Goal: Information Seeking & Learning: Find specific fact

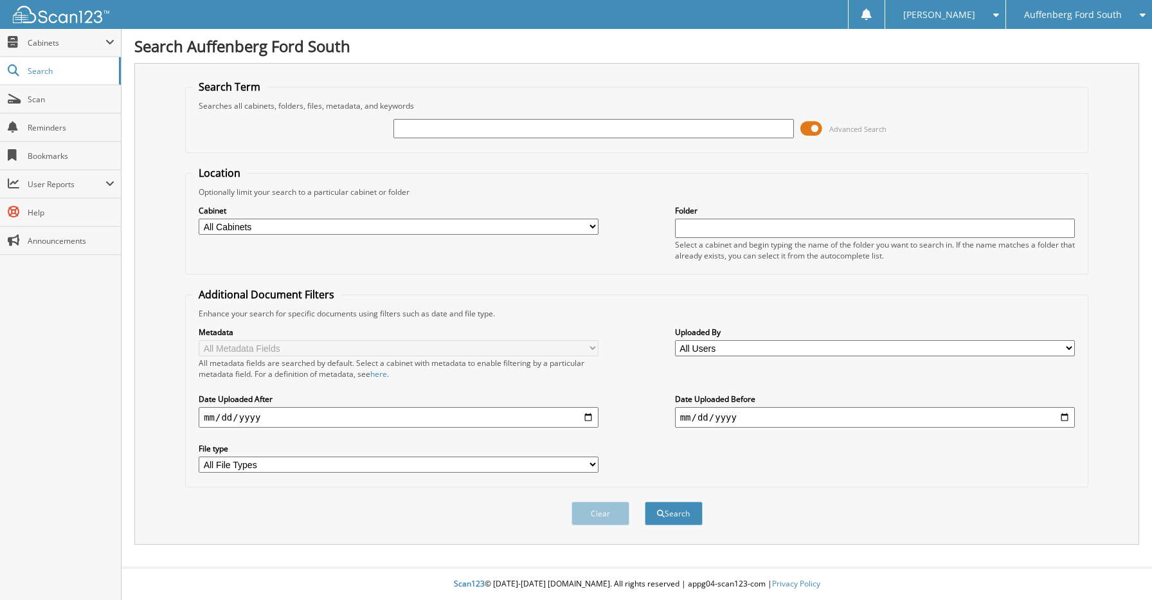
click at [550, 132] on input "text" at bounding box center [594, 128] width 400 height 19
type input "230222"
click at [645, 502] on button "Search" at bounding box center [674, 514] width 58 height 24
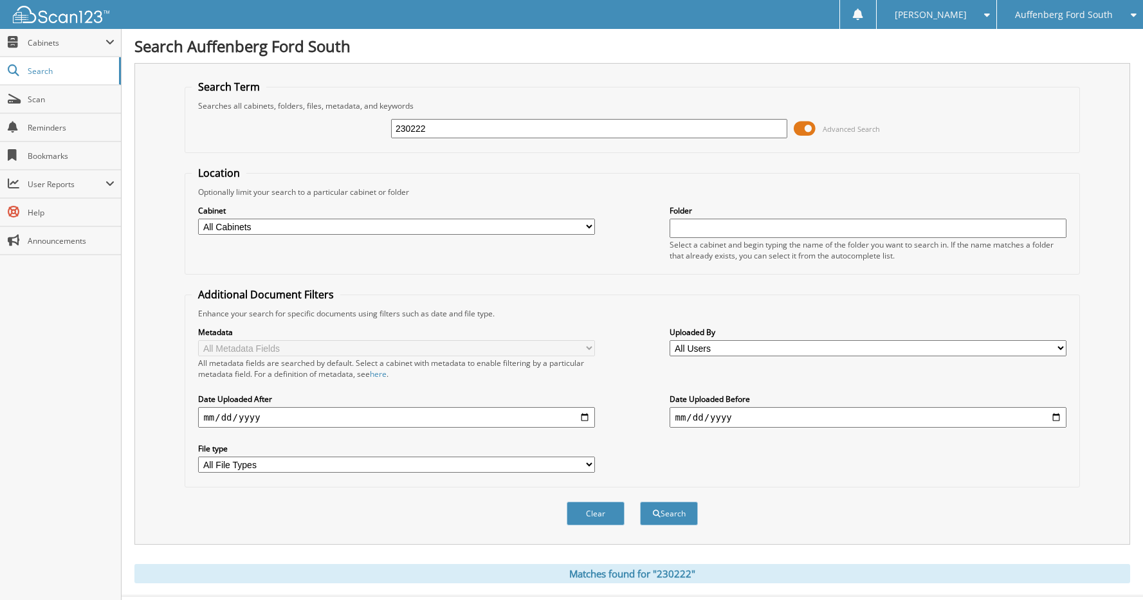
click at [443, 122] on input "230222" at bounding box center [589, 128] width 396 height 19
type input "23022235"
click at [640, 502] on button "Search" at bounding box center [669, 514] width 58 height 24
click at [447, 123] on input "23022235" at bounding box center [589, 128] width 396 height 19
type input "2"
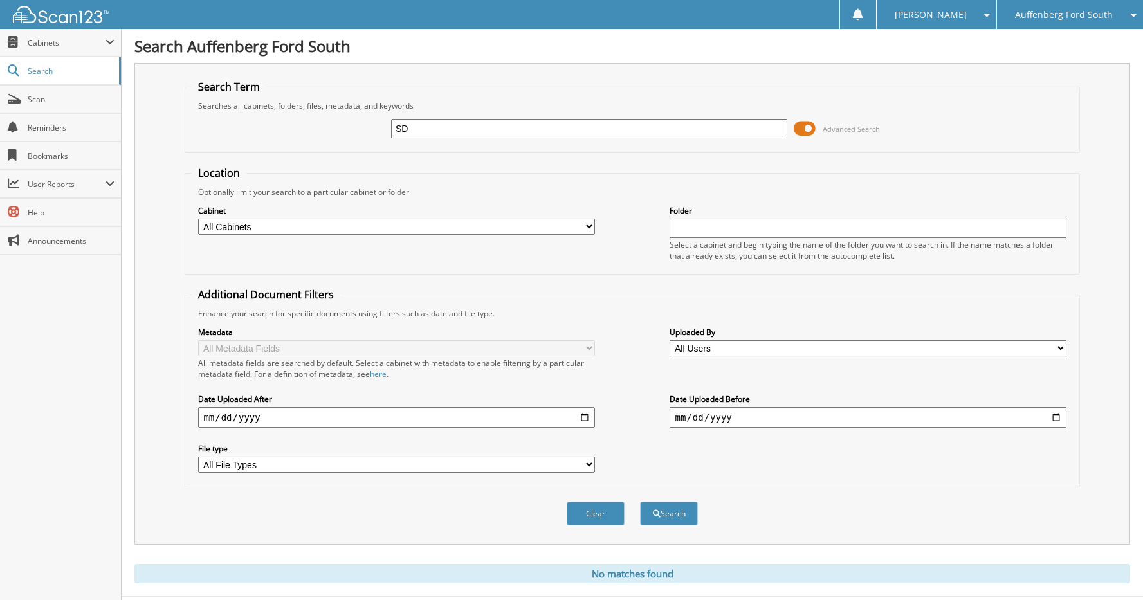
type input "S"
type input "DJM ECOLOGICAL"
click at [640, 502] on button "Search" at bounding box center [669, 514] width 58 height 24
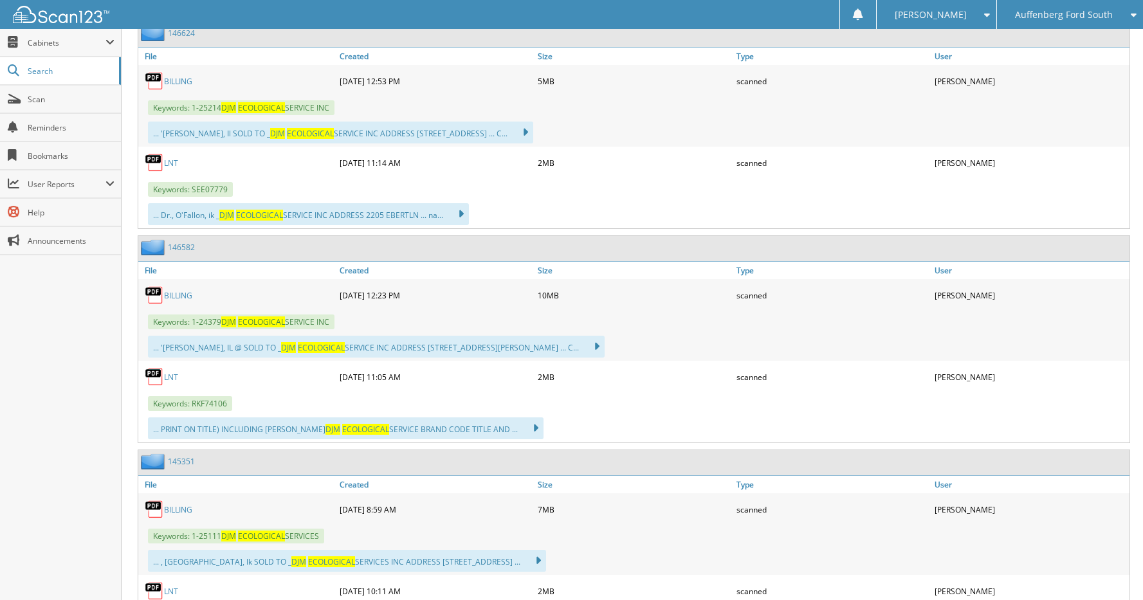
scroll to position [450, 0]
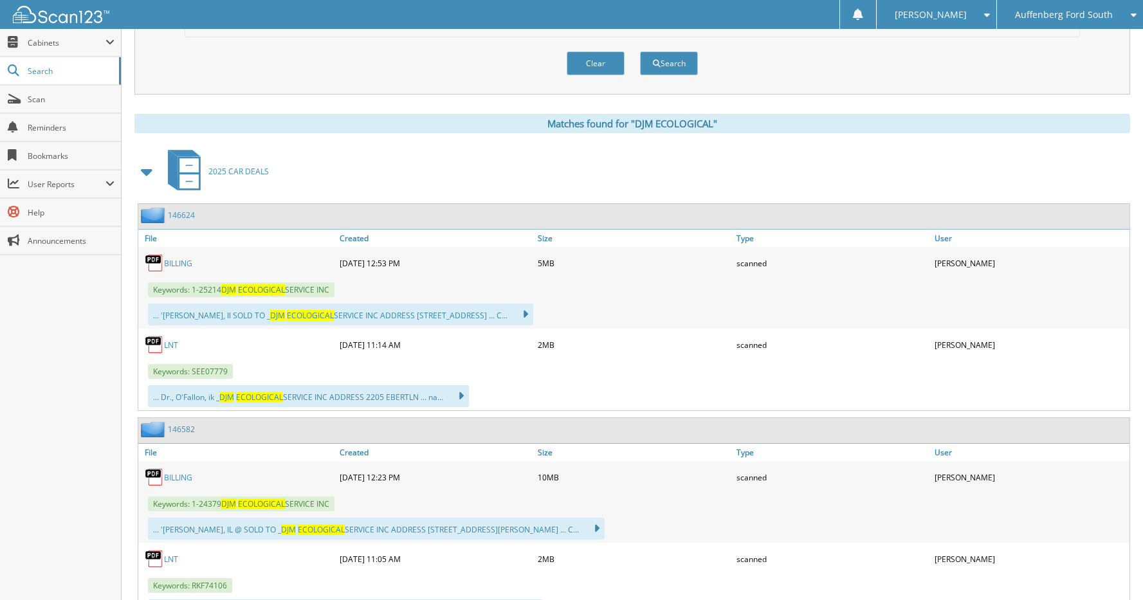
click at [177, 264] on link "BILLING" at bounding box center [178, 263] width 28 height 11
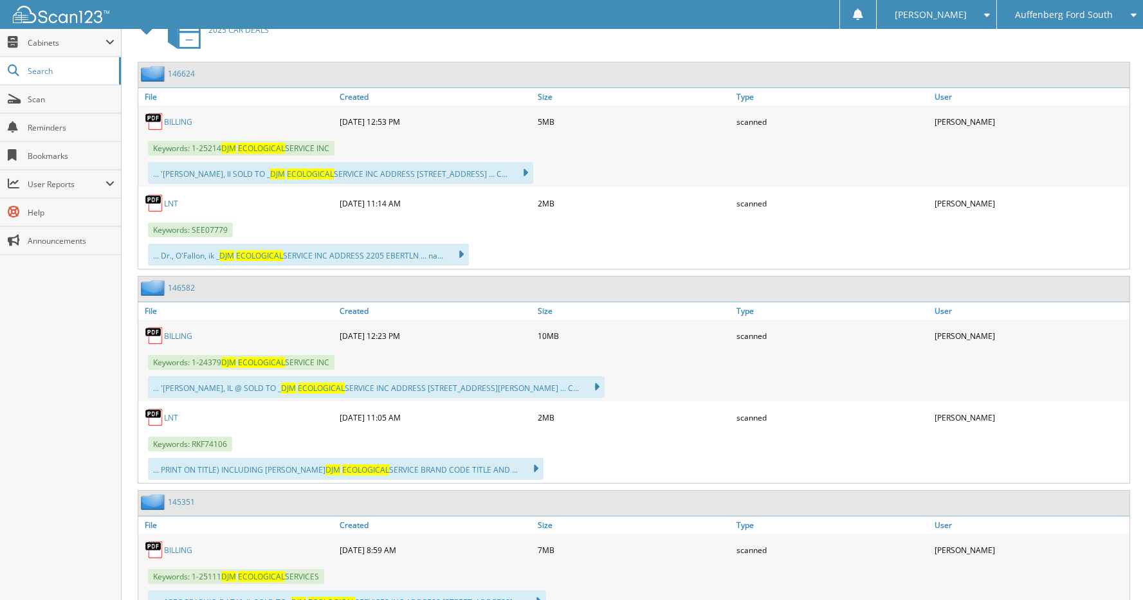
scroll to position [643, 0]
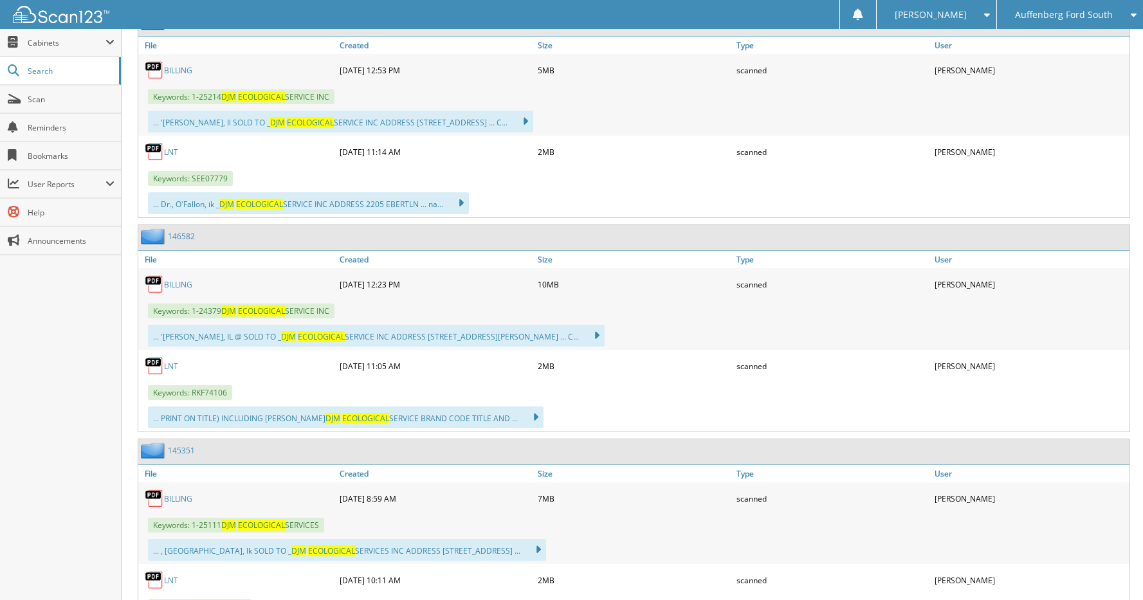
click at [181, 289] on link "BILLING" at bounding box center [178, 284] width 28 height 11
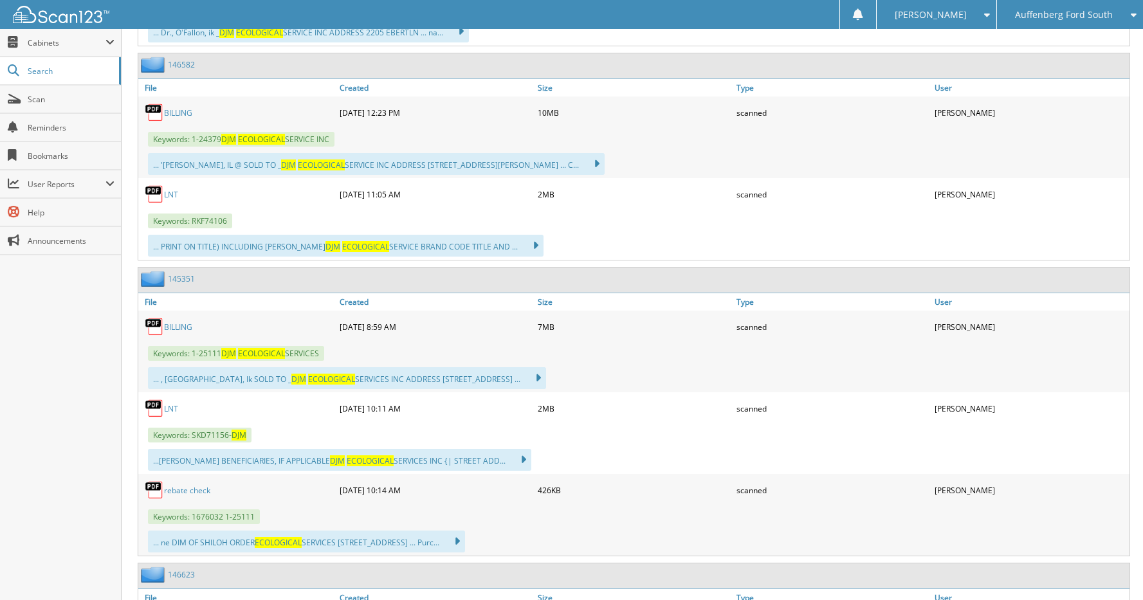
scroll to position [836, 0]
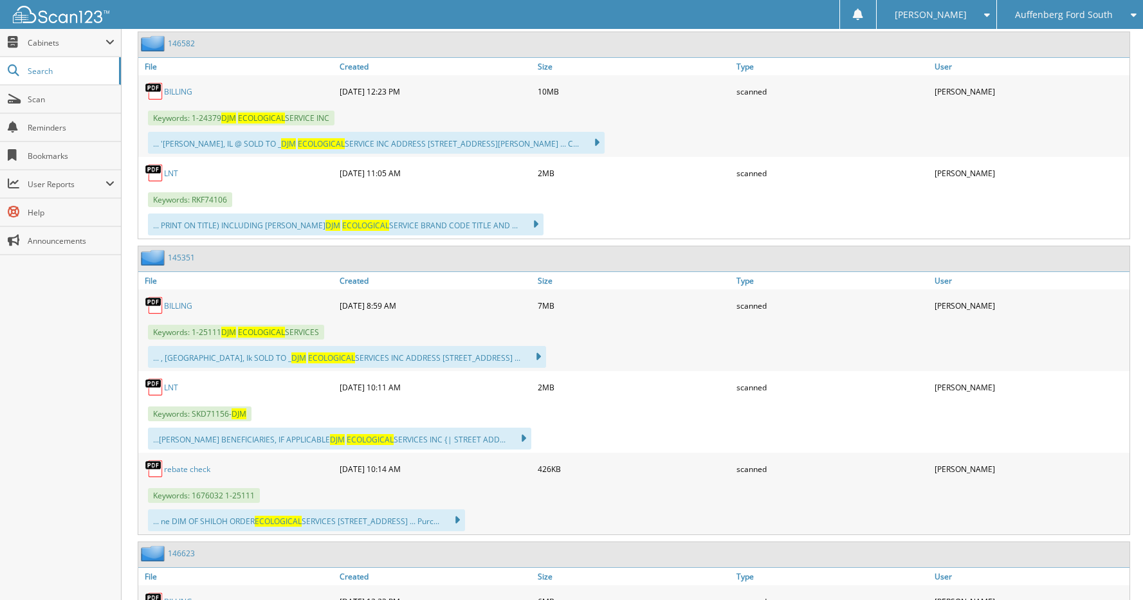
click at [174, 302] on link "BILLING" at bounding box center [178, 305] width 28 height 11
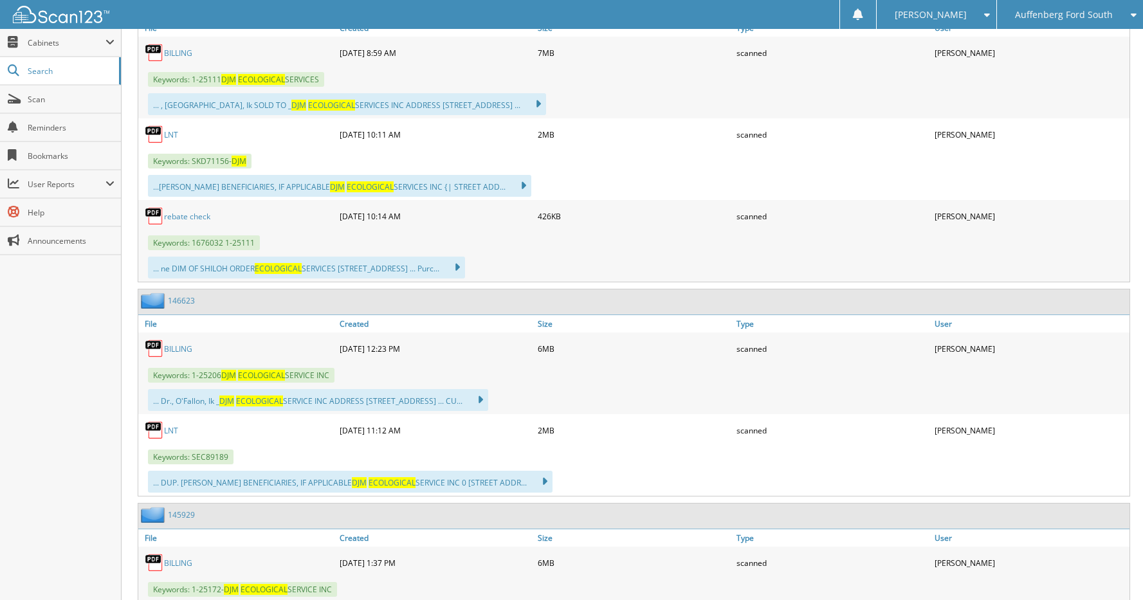
scroll to position [1093, 0]
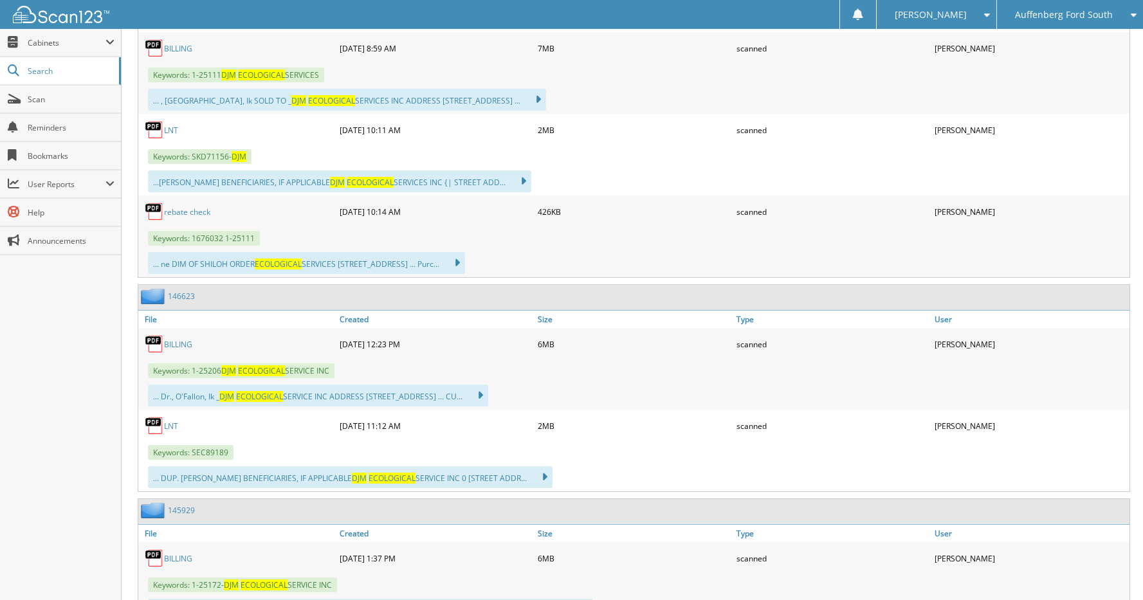
click at [170, 341] on link "BILLING" at bounding box center [178, 344] width 28 height 11
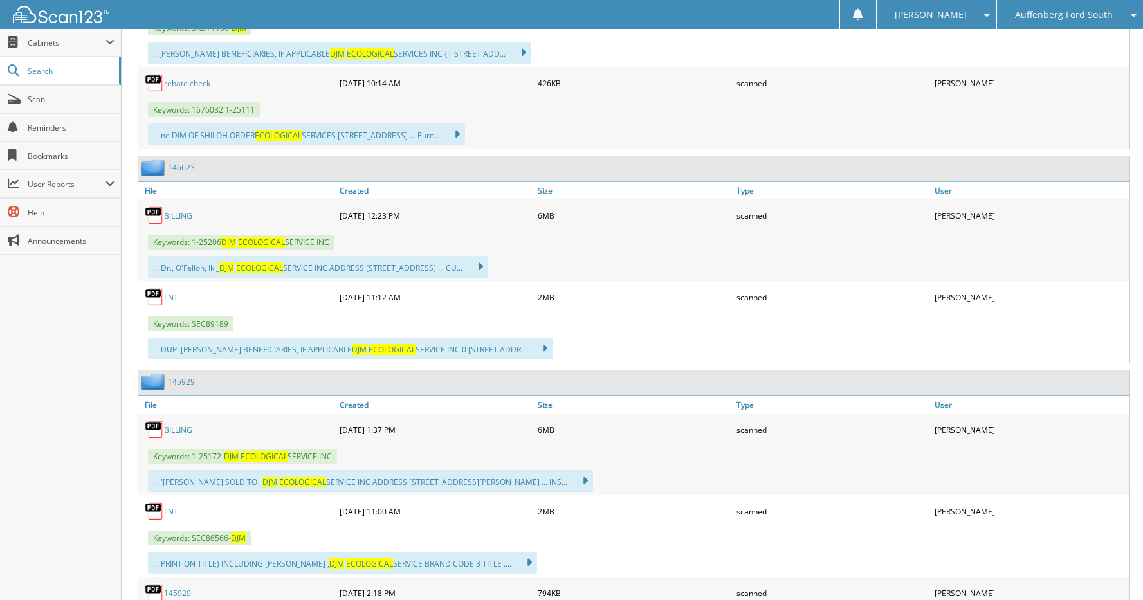
scroll to position [1286, 0]
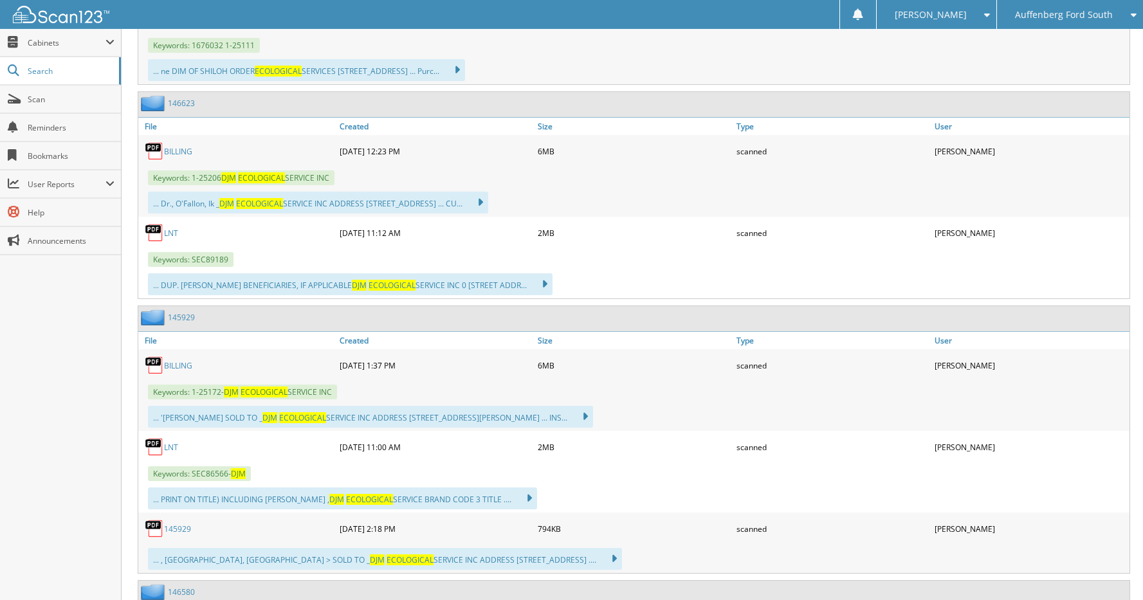
click at [179, 360] on link "BILLING" at bounding box center [178, 365] width 28 height 11
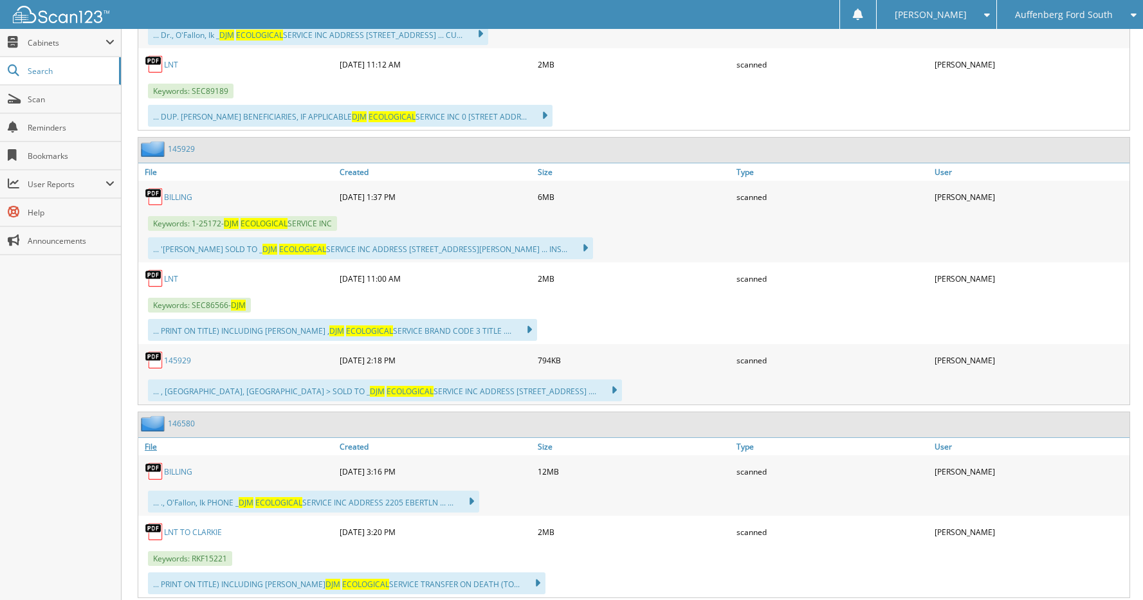
scroll to position [1479, 0]
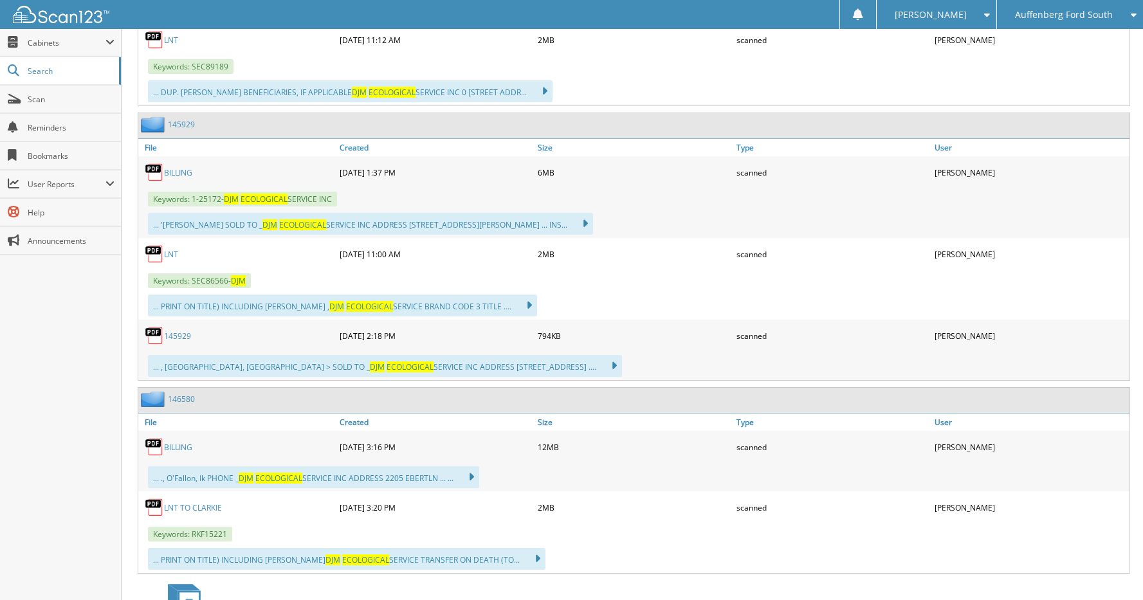
click at [176, 442] on link "BILLING" at bounding box center [178, 447] width 28 height 11
click at [1107, 45] on div "[PERSON_NAME]" at bounding box center [1030, 40] width 198 height 26
click at [32, 99] on span "Scan" at bounding box center [71, 99] width 87 height 11
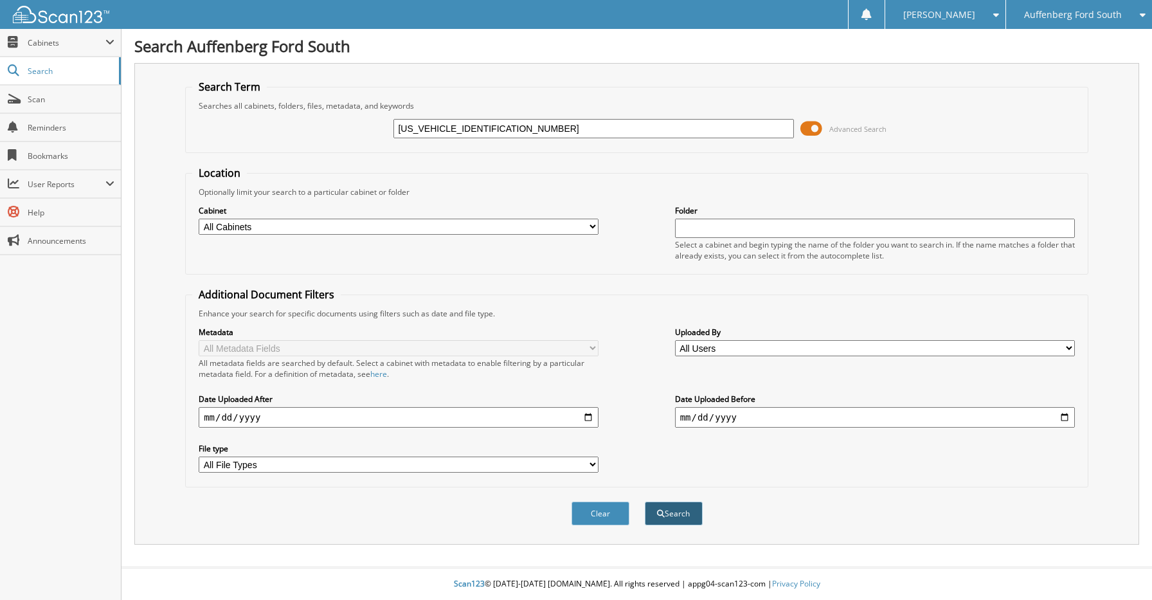
type input "[US_VEHICLE_IDENTIFICATION_NUMBER]"
click at [686, 507] on button "Search" at bounding box center [674, 514] width 58 height 24
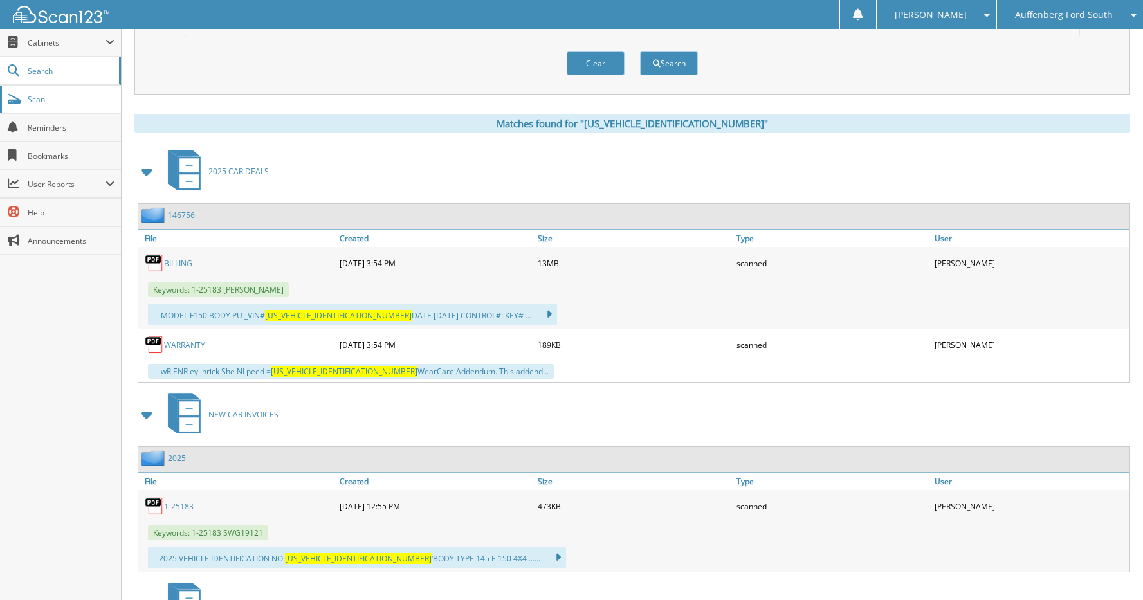
click at [37, 105] on link "Scan" at bounding box center [60, 100] width 121 height 28
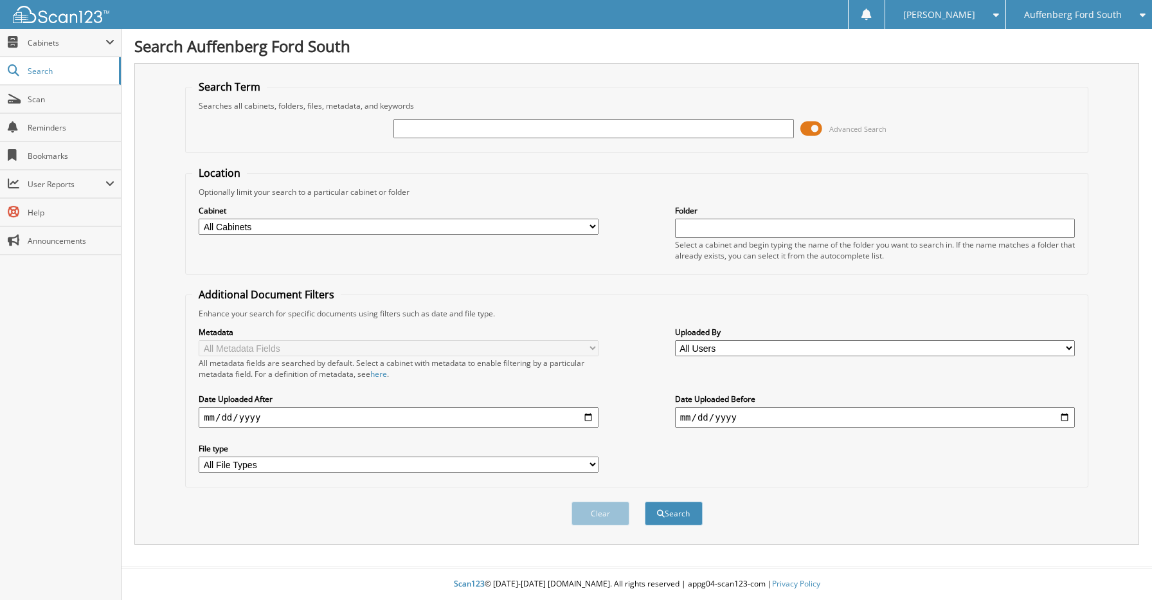
click at [467, 128] on input "text" at bounding box center [594, 128] width 400 height 19
type input "[US_VEHICLE_IDENTIFICATION_NUMBER]"
click at [689, 521] on button "Search" at bounding box center [674, 514] width 58 height 24
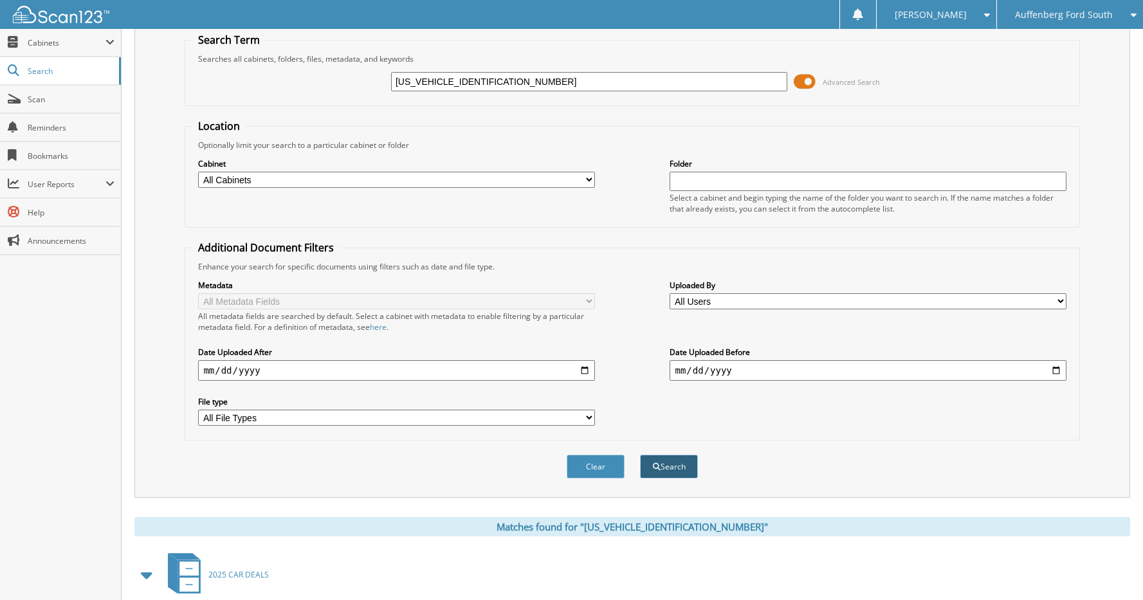
scroll to position [321, 0]
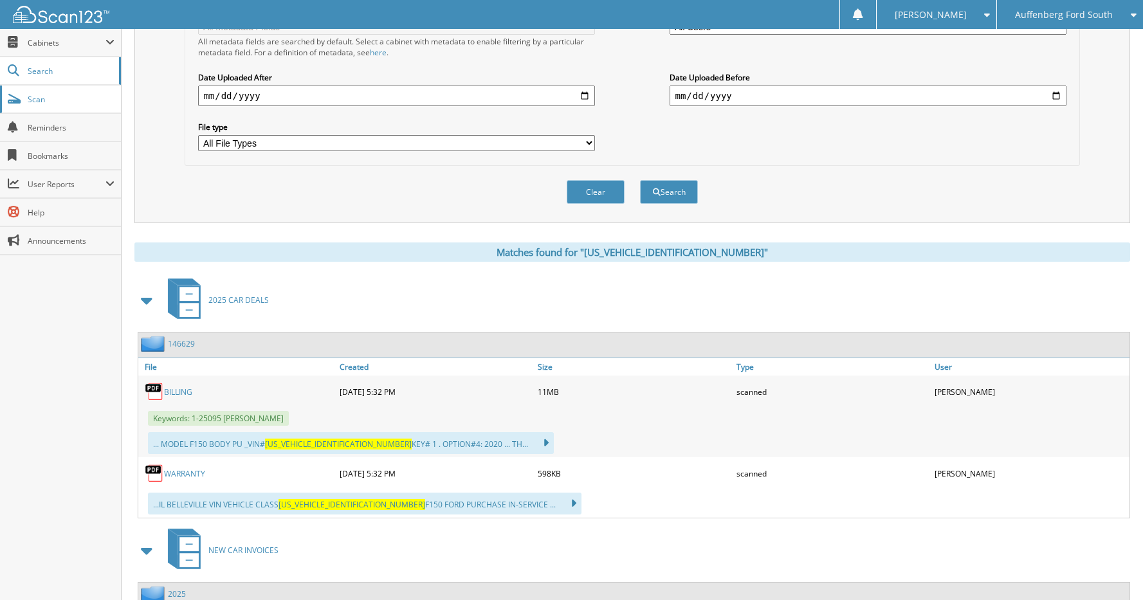
click at [53, 103] on span "Scan" at bounding box center [71, 99] width 87 height 11
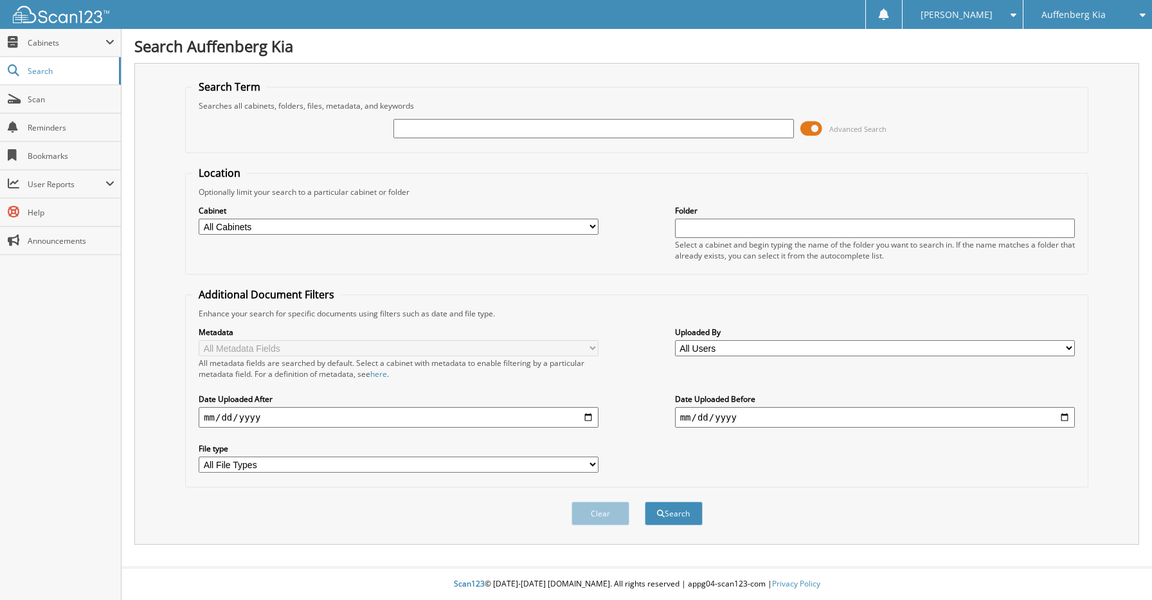
click at [504, 131] on input "text" at bounding box center [594, 128] width 400 height 19
click at [56, 309] on div "Close Cabinets This Company All Companies Email Addresses" at bounding box center [61, 314] width 122 height 571
click at [55, 44] on span "Cabinets" at bounding box center [67, 42] width 78 height 11
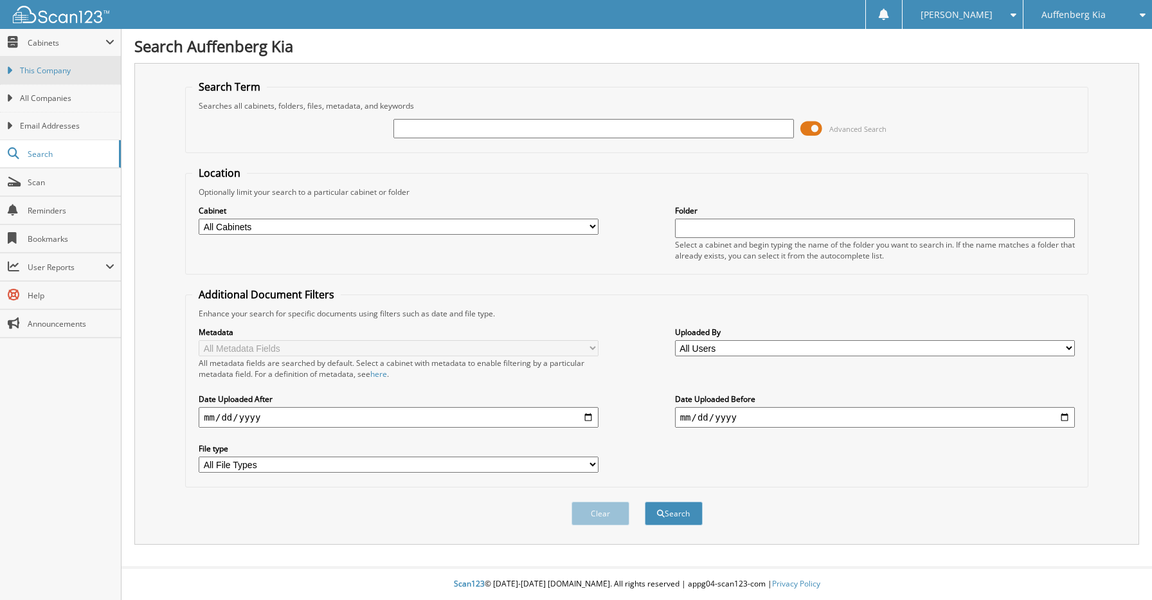
click at [51, 68] on span "This Company" at bounding box center [67, 71] width 95 height 12
